Goal: Navigation & Orientation: Find specific page/section

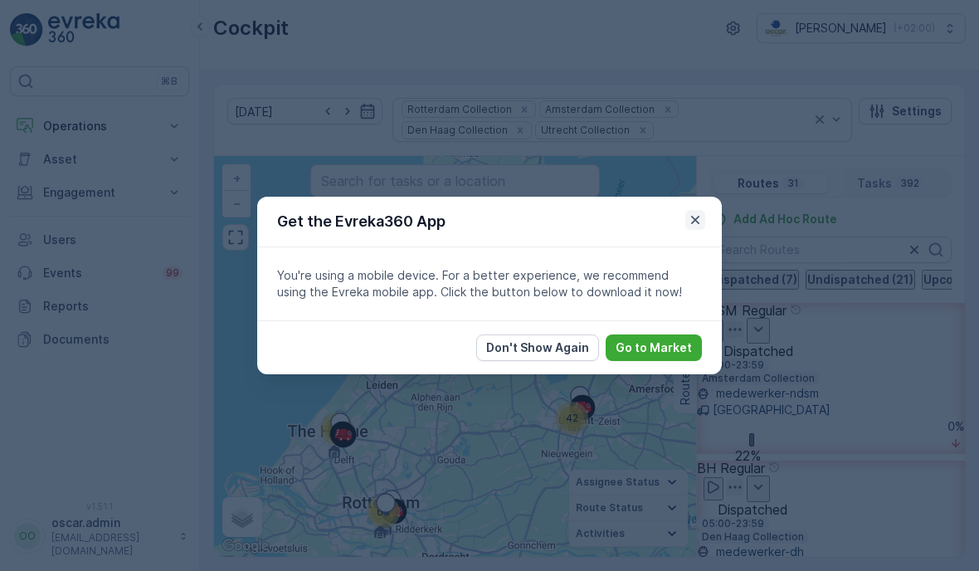
click at [696, 222] on icon "button" at bounding box center [695, 220] width 17 height 17
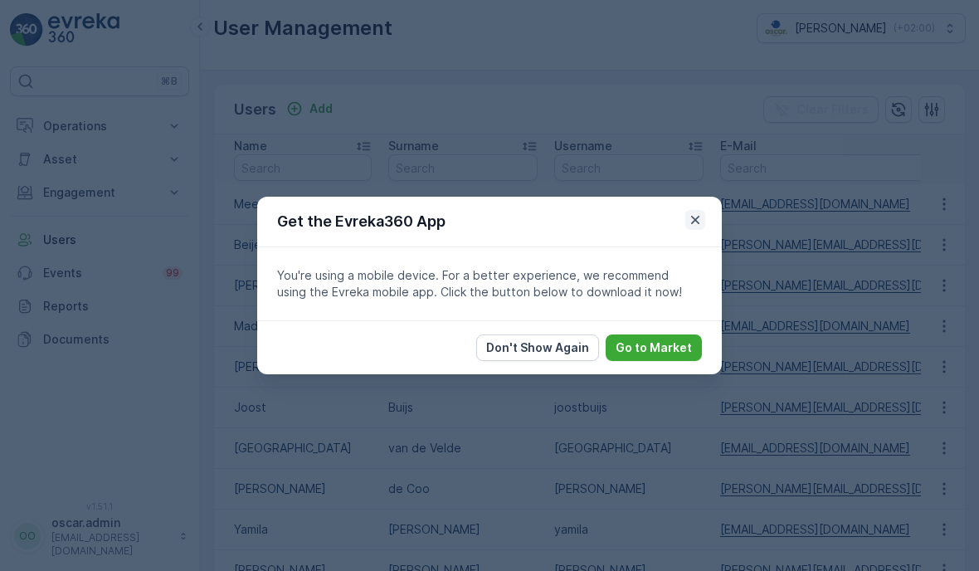
click at [697, 223] on icon "button" at bounding box center [695, 220] width 17 height 17
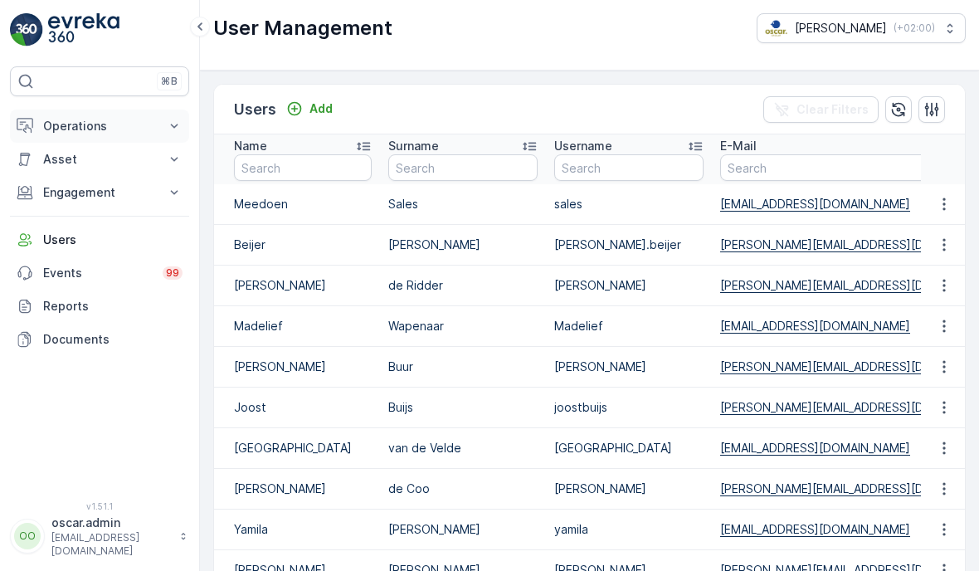
click at [51, 134] on p "Operations" at bounding box center [99, 126] width 113 height 17
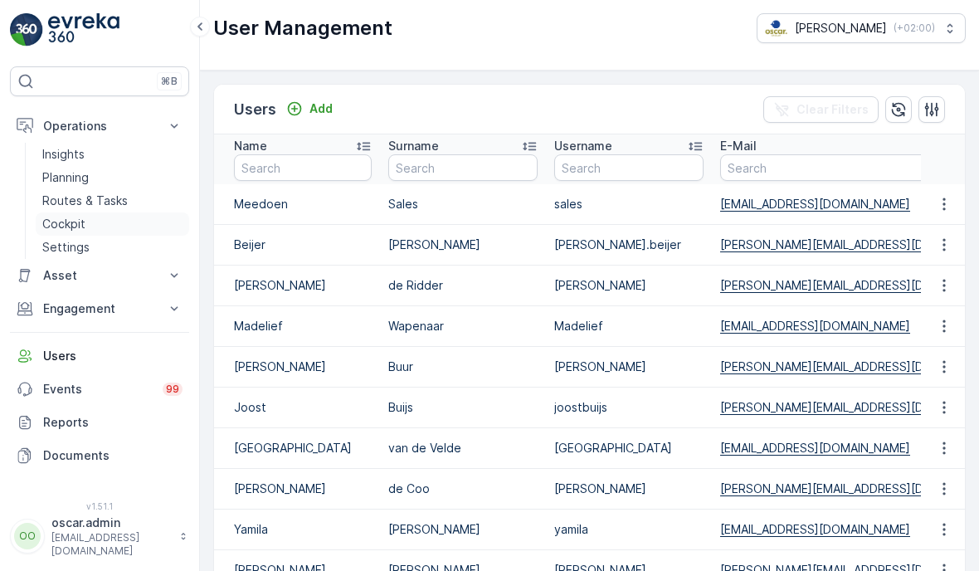
click at [67, 221] on p "Cockpit" at bounding box center [63, 224] width 43 height 17
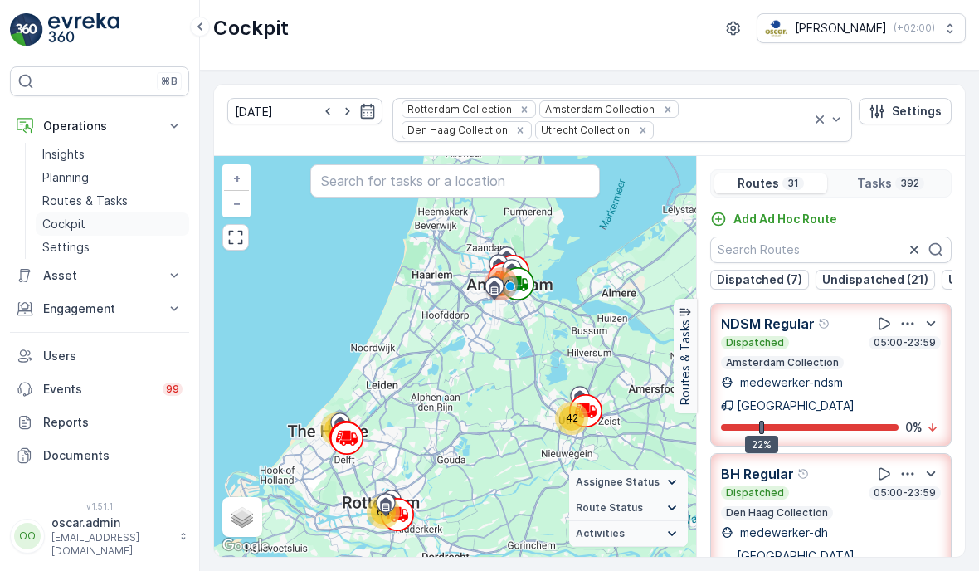
click at [71, 223] on p "Cockpit" at bounding box center [63, 224] width 43 height 17
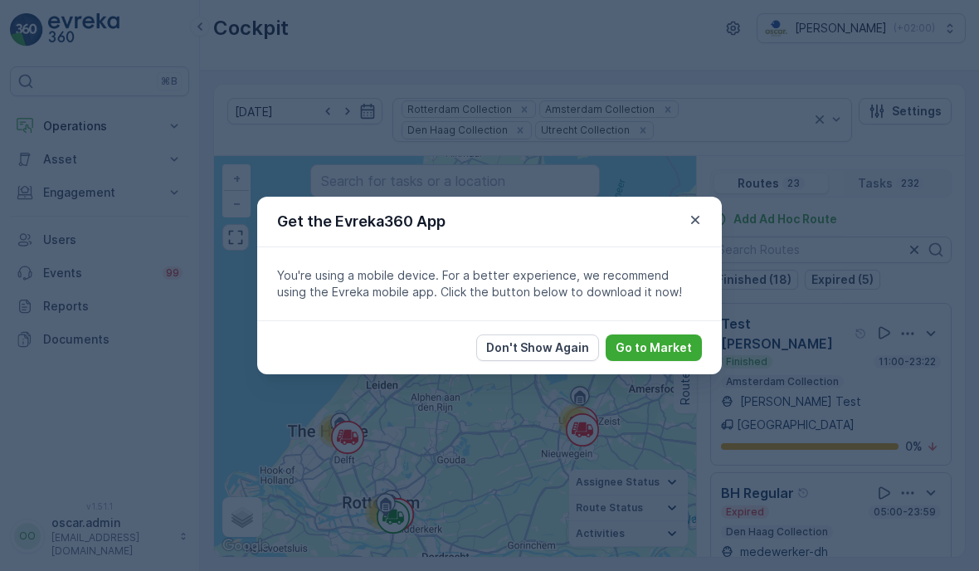
click at [691, 222] on icon "button" at bounding box center [695, 220] width 17 height 17
